Goal: Find specific page/section: Find specific page/section

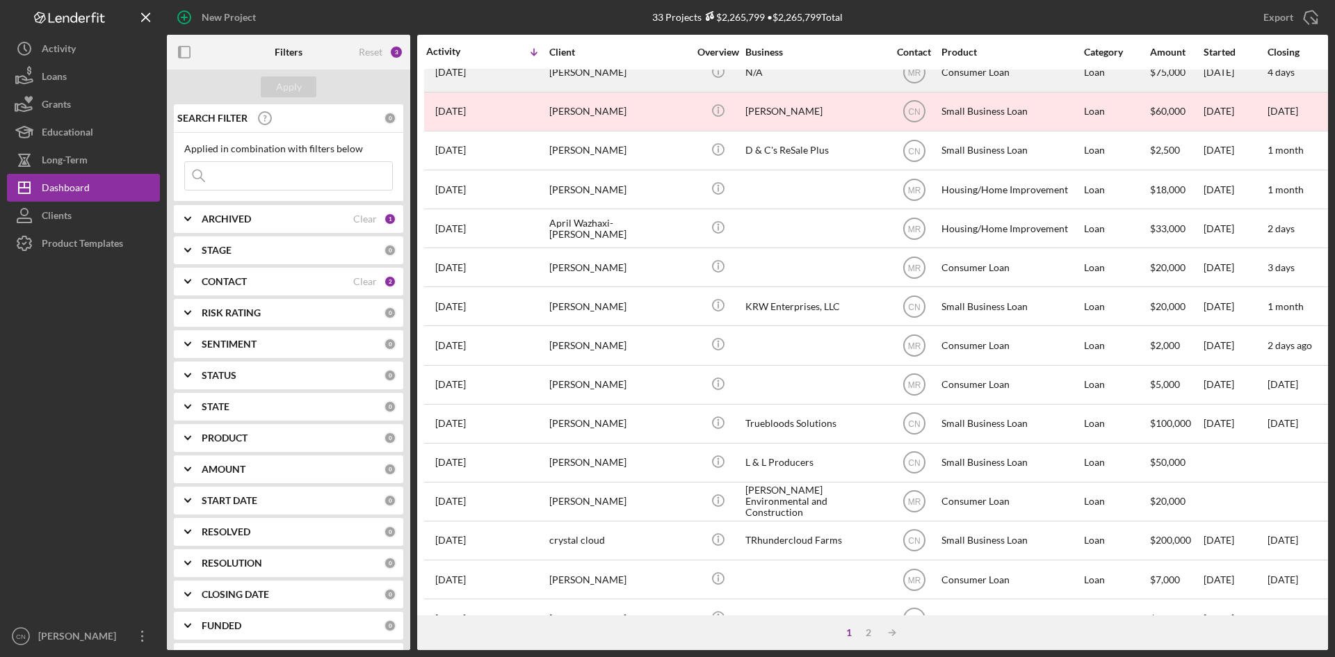
scroll to position [139, 0]
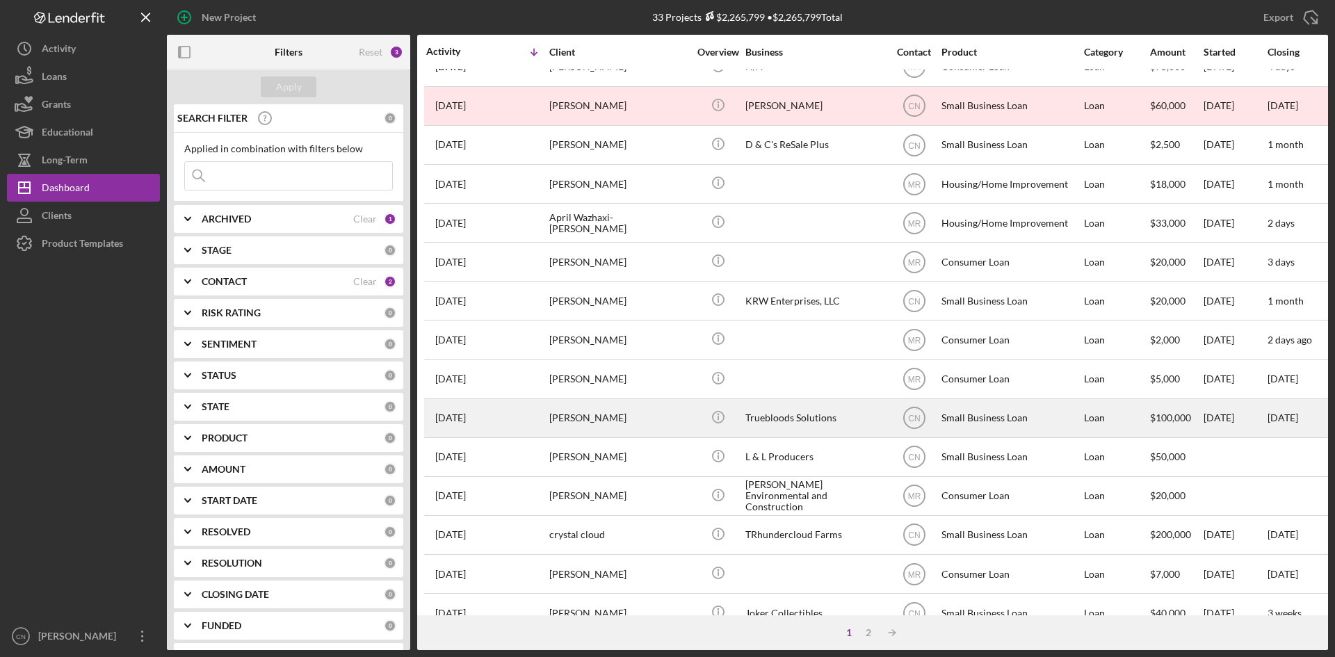
click at [576, 432] on div "[PERSON_NAME]" at bounding box center [618, 418] width 139 height 37
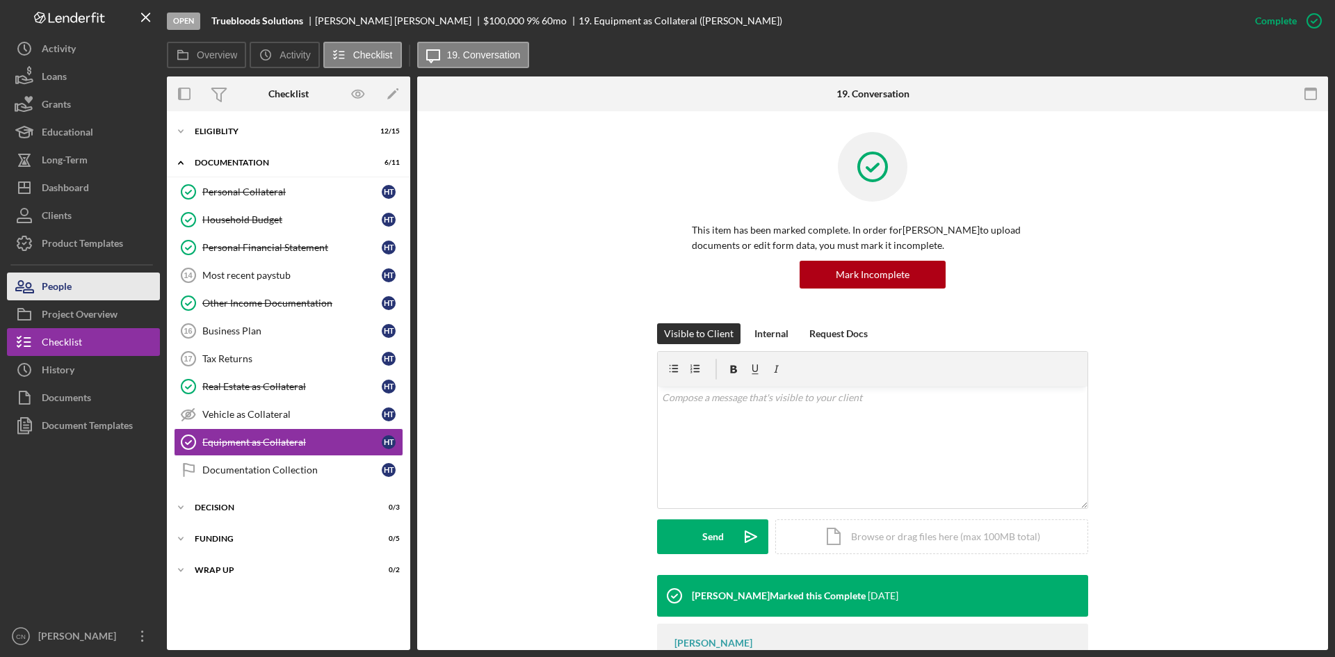
click at [86, 291] on button "People" at bounding box center [83, 286] width 153 height 28
